Goal: Task Accomplishment & Management: Manage account settings

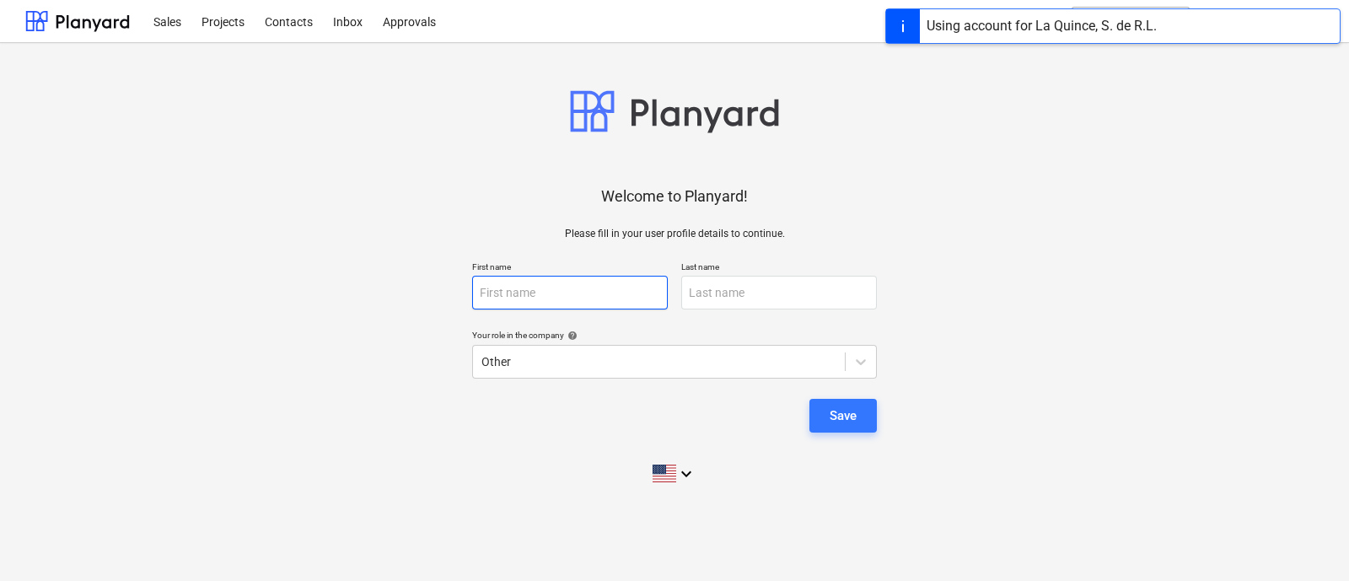
click at [558, 304] on input "text" at bounding box center [570, 293] width 196 height 34
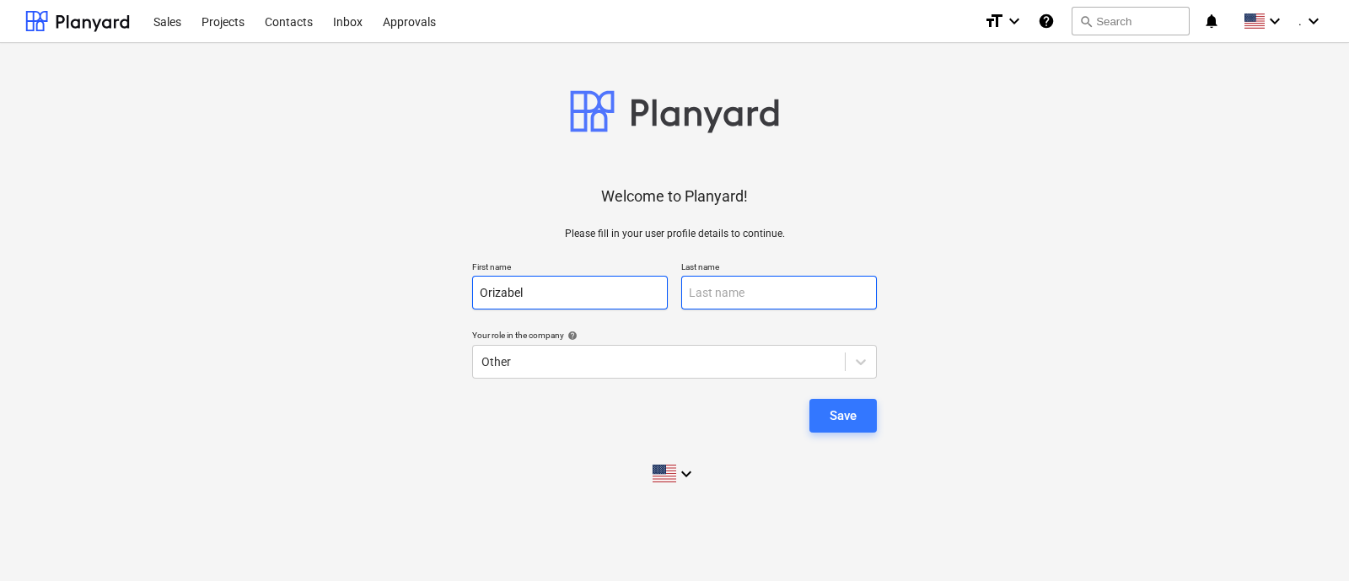
type input "Orizabel"
click at [753, 289] on input "text" at bounding box center [779, 293] width 196 height 34
type input "Plicett"
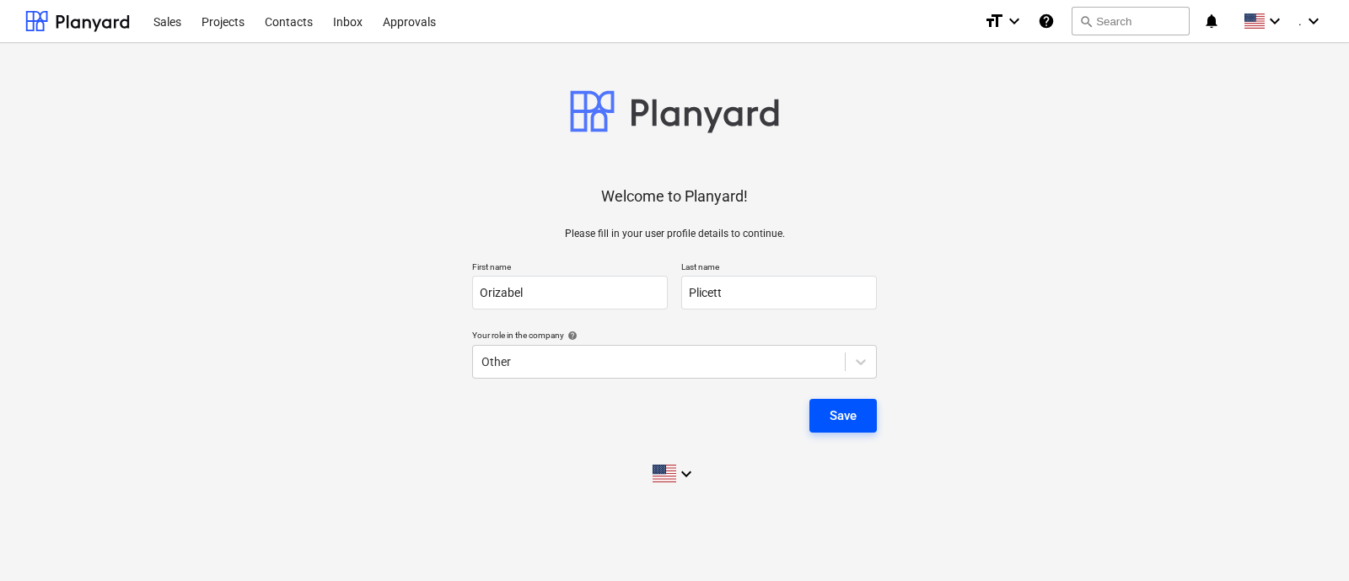
click at [853, 405] on div "Save" at bounding box center [843, 416] width 27 height 22
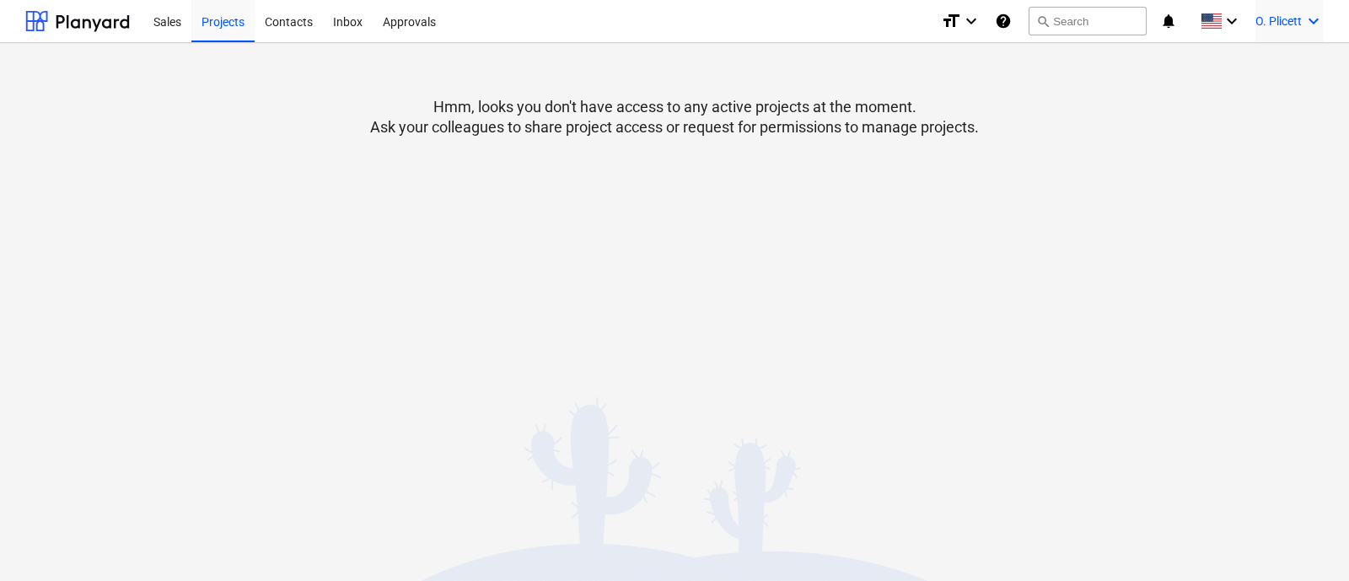
click at [1268, 40] on div "O. Plicett keyboard_arrow_down" at bounding box center [1290, 21] width 68 height 42
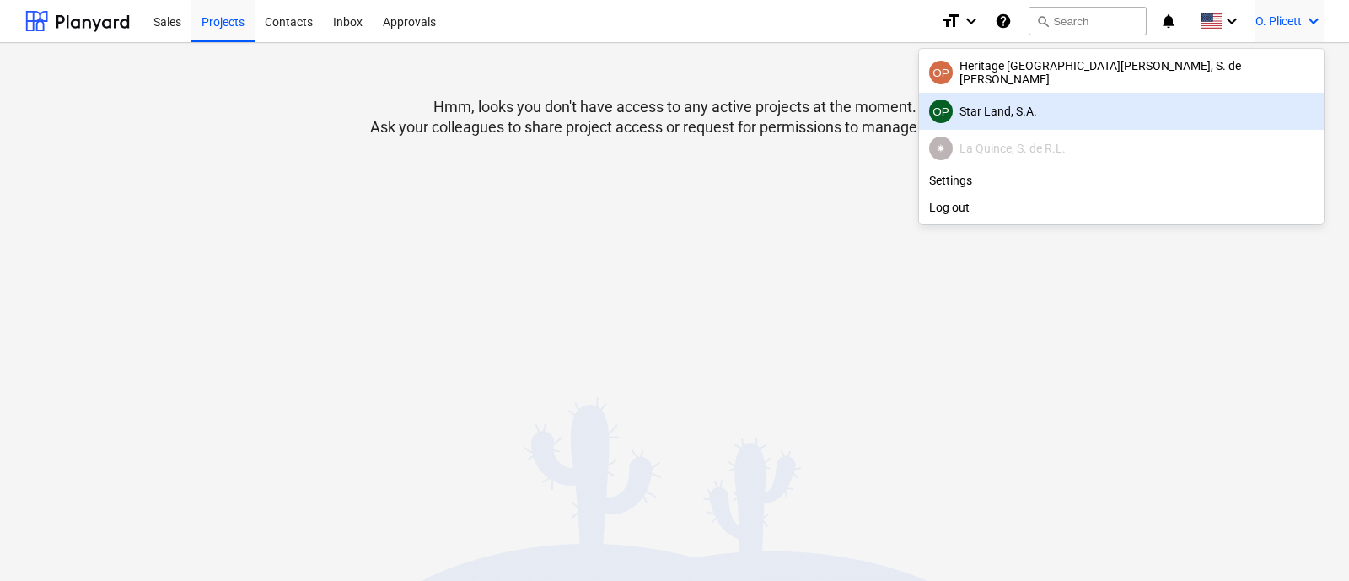
click at [1200, 116] on div "OP Star Land, S.A." at bounding box center [1121, 112] width 385 height 24
